Goal: Task Accomplishment & Management: Manage account settings

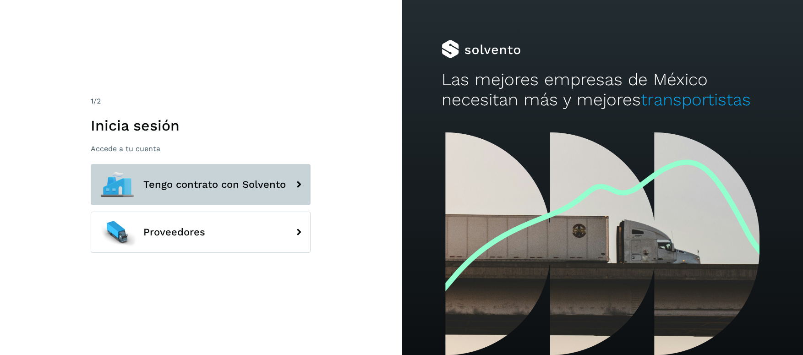
click at [219, 180] on span "Tengo contrato con Solvento" at bounding box center [214, 184] width 142 height 11
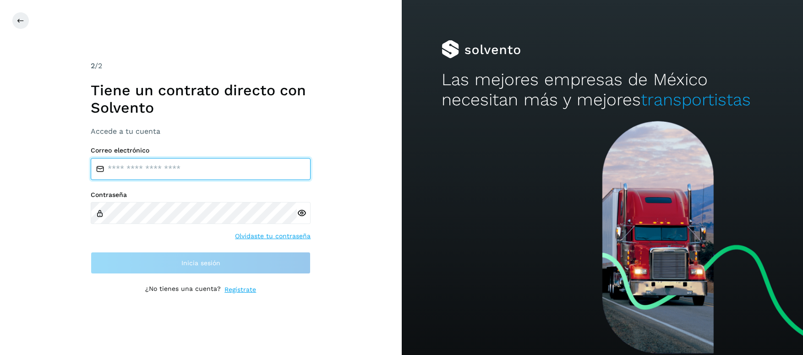
type input "**********"
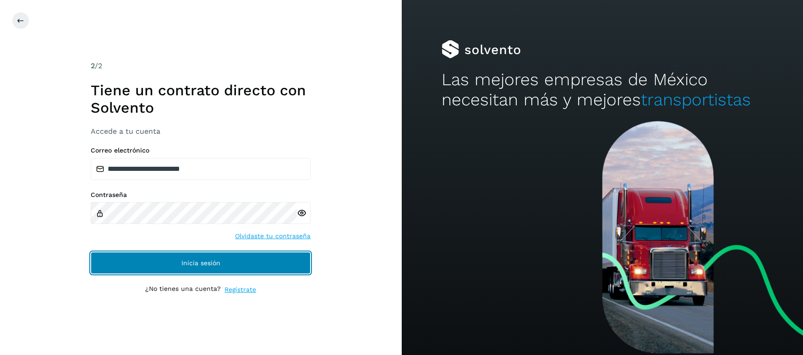
click at [188, 262] on span "Inicia sesión" at bounding box center [200, 263] width 39 height 6
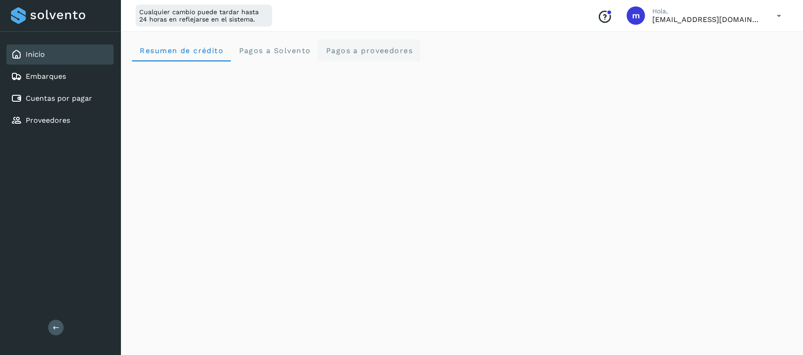
click at [376, 52] on span "Pagos a proveedores" at bounding box center [369, 50] width 88 height 9
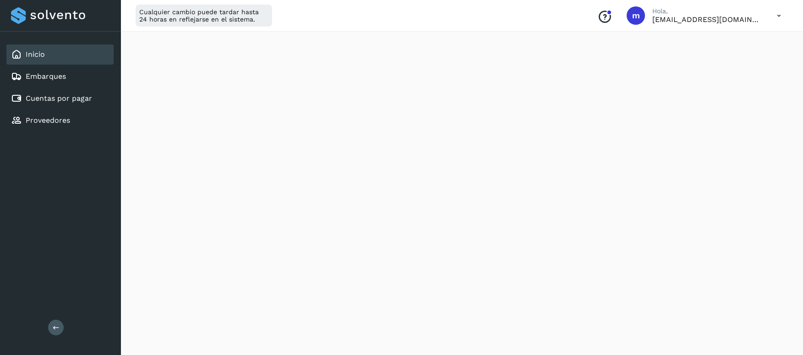
scroll to position [299, 0]
click at [49, 104] on div "Cuentas por pagar" at bounding box center [59, 98] width 107 height 20
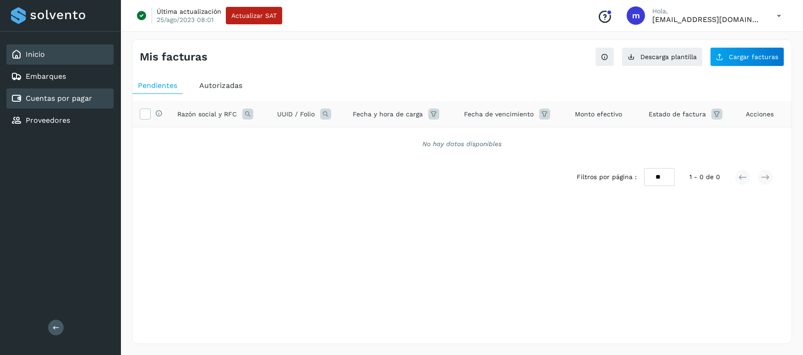
click at [37, 56] on link "Inicio" at bounding box center [35, 54] width 19 height 9
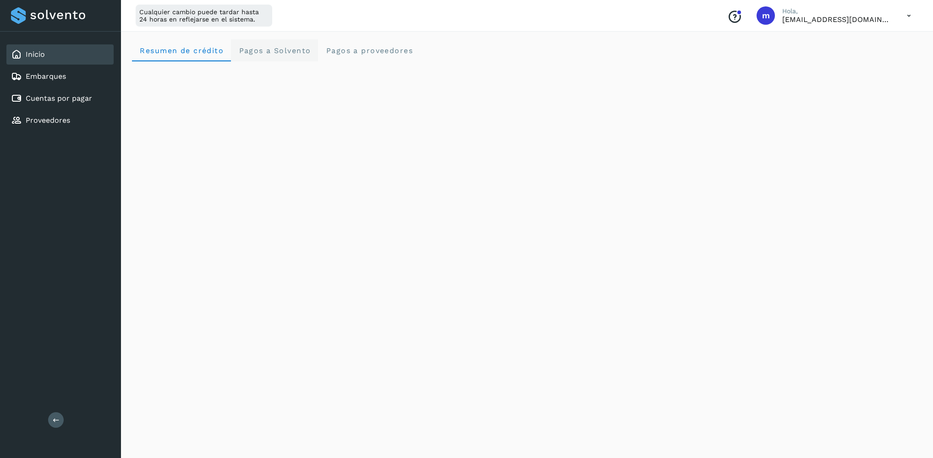
click at [280, 51] on span "Pagos a Solvento" at bounding box center [274, 50] width 72 height 9
click at [209, 51] on span "Resumen de crédito" at bounding box center [181, 50] width 84 height 9
